Goal: Information Seeking & Learning: Learn about a topic

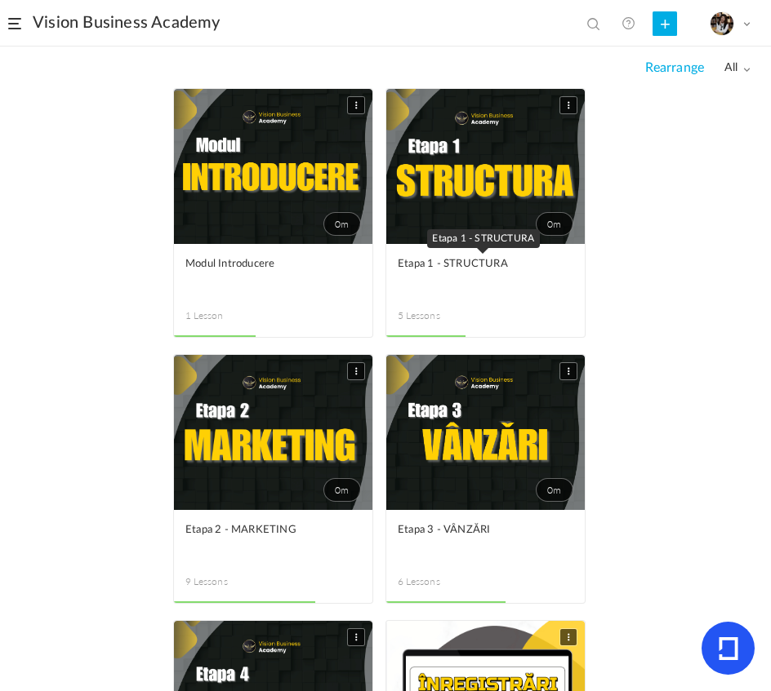
click at [498, 255] on span "Etapa 1 - STRUCTURA" at bounding box center [473, 264] width 151 height 18
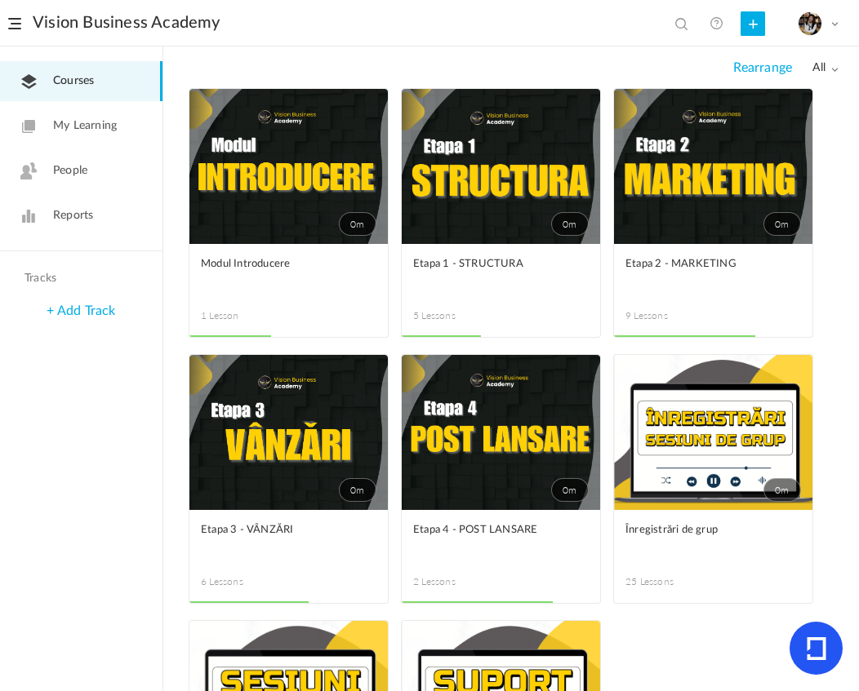
click at [495, 203] on link "0m" at bounding box center [501, 166] width 198 height 155
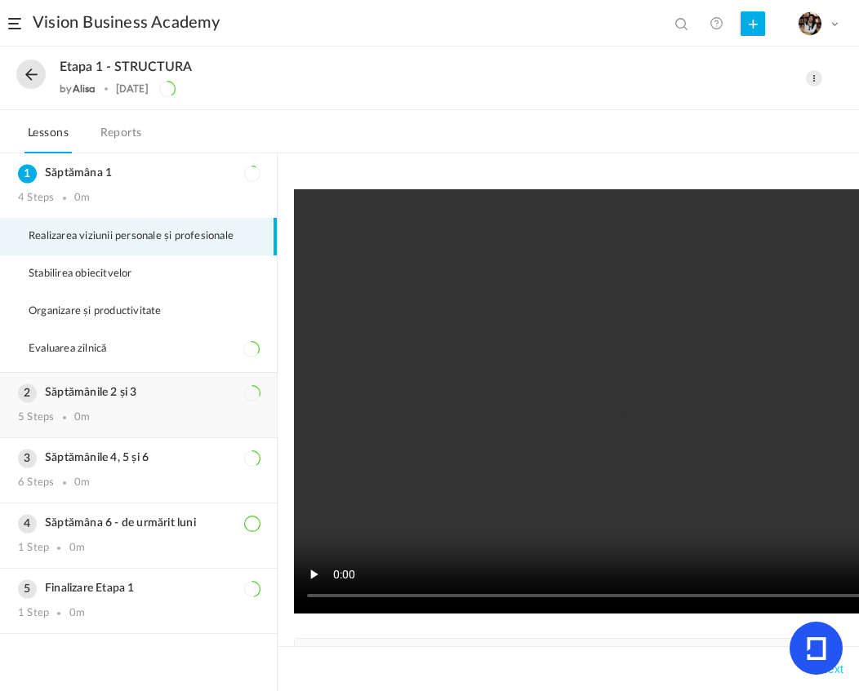
click at [177, 389] on h3 "Săptămânile 2 și 3" at bounding box center [138, 393] width 241 height 14
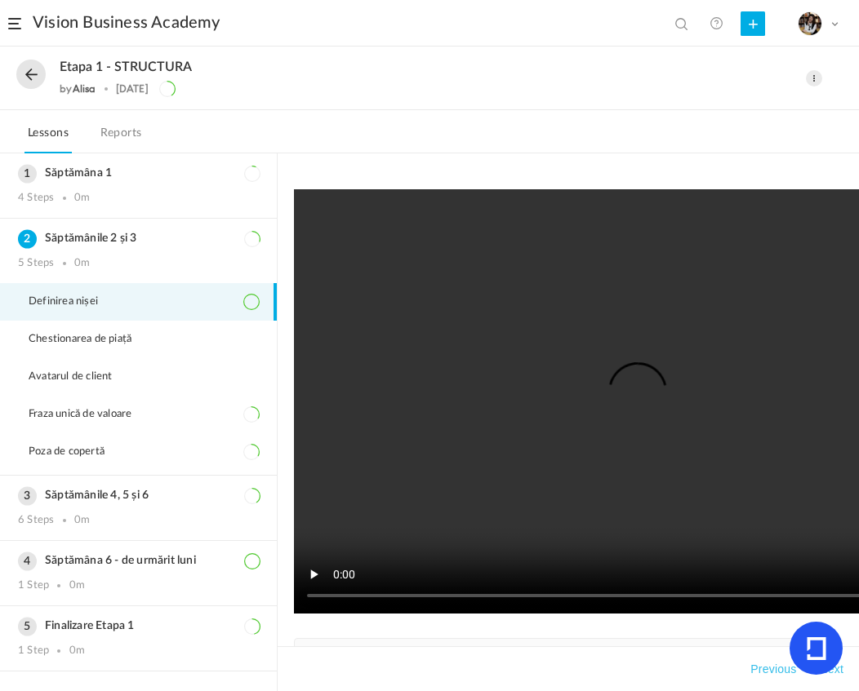
click at [131, 301] on li "Definirea nișei" at bounding box center [138, 302] width 277 height 38
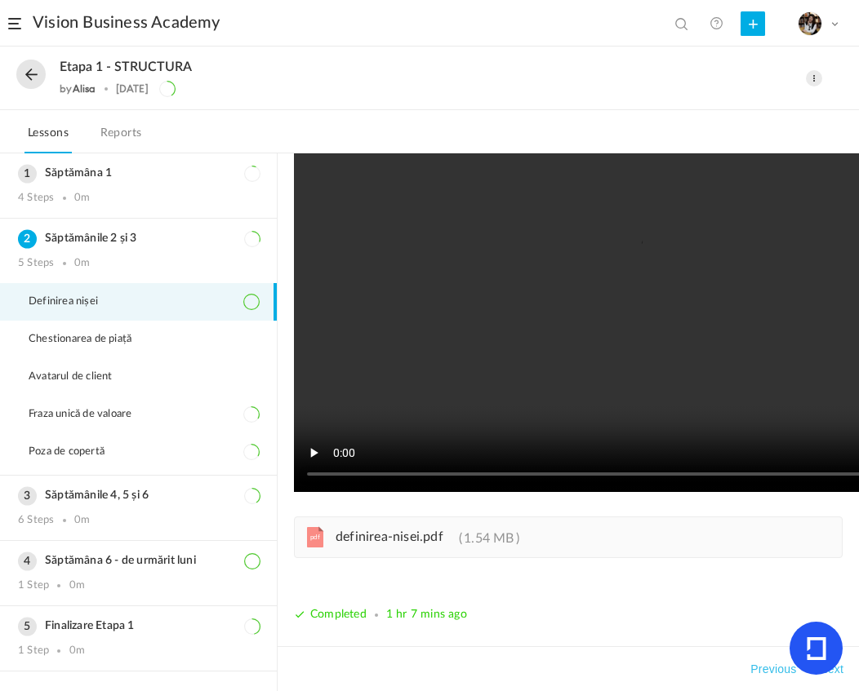
scroll to position [135, 0]
click at [419, 535] on div "pdf definirea-nisei.pdf 1.54 MB" at bounding box center [568, 538] width 549 height 42
